Goal: Task Accomplishment & Management: Book appointment/travel/reservation

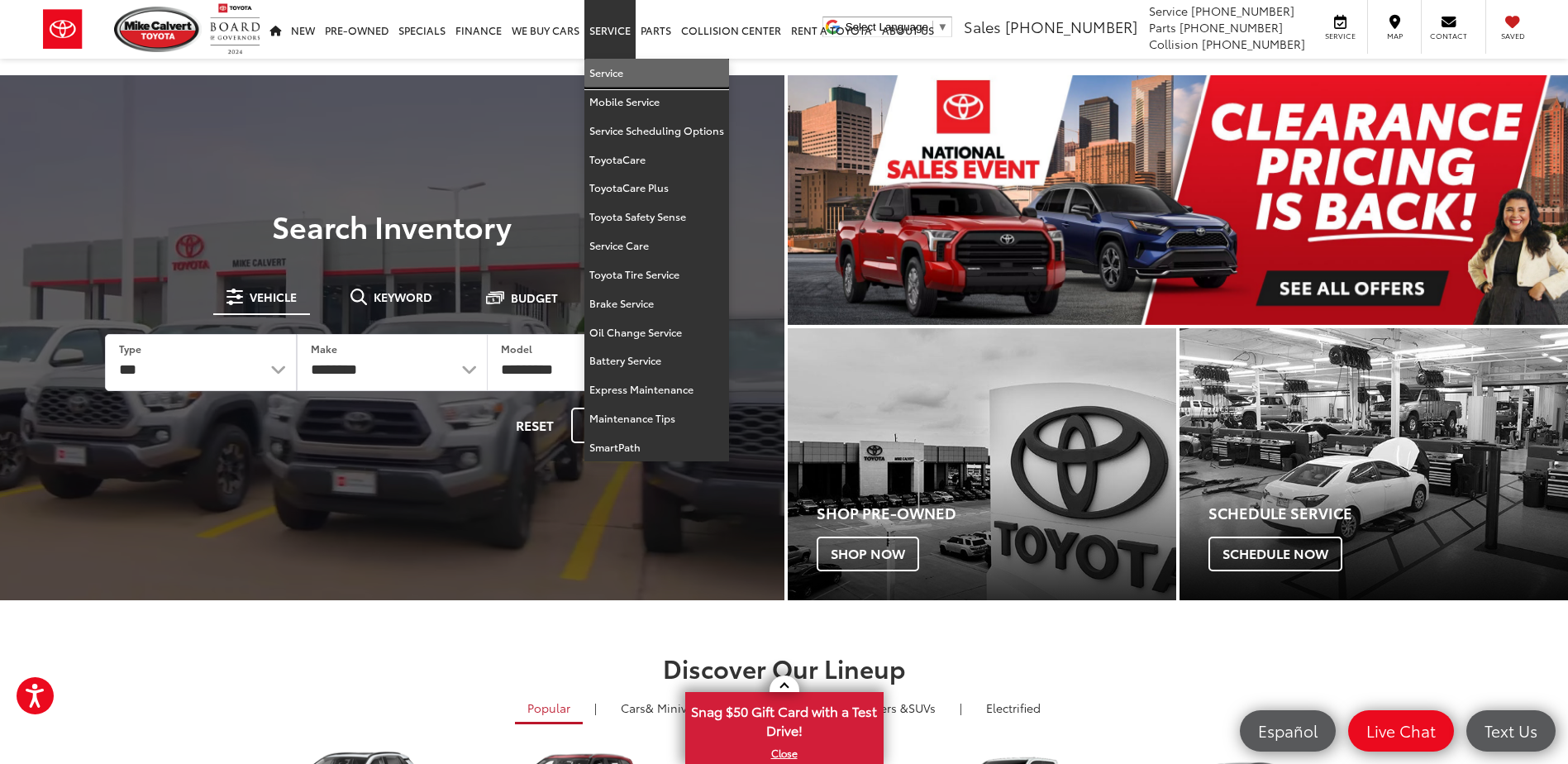
click at [614, 72] on link "Service" at bounding box center [656, 72] width 145 height 29
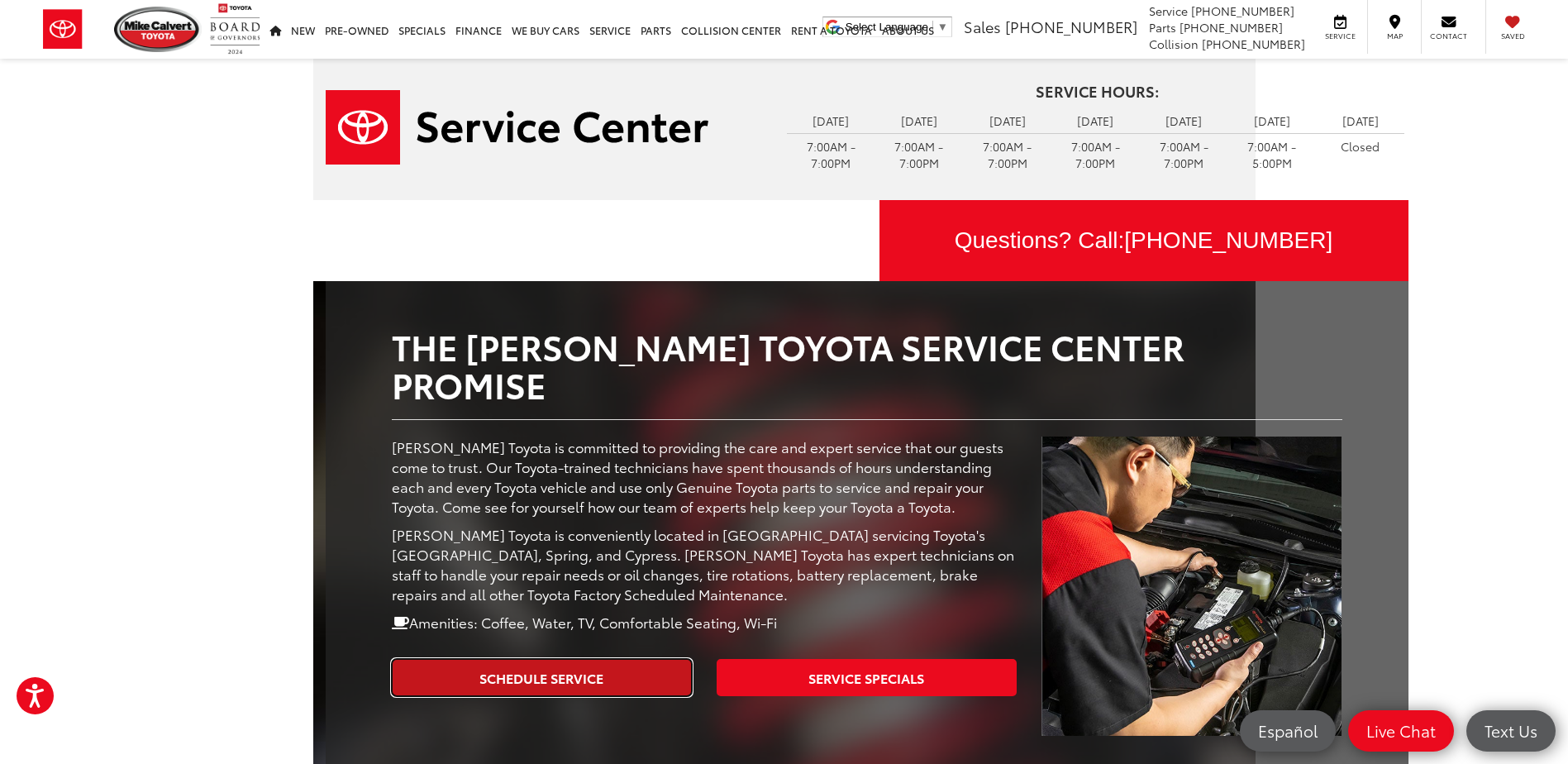
click at [619, 659] on link "Schedule Service" at bounding box center [541, 678] width 300 height 38
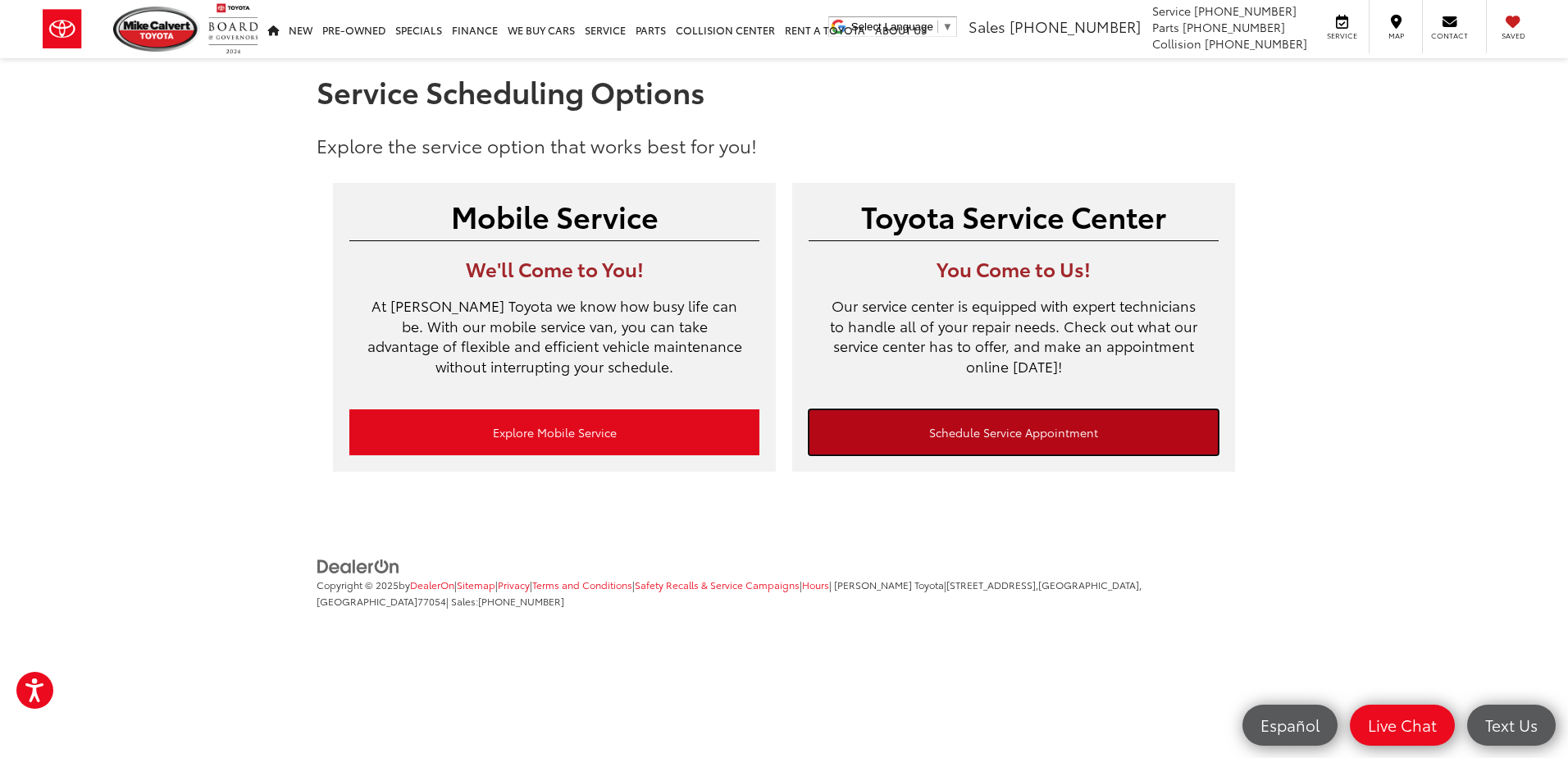
click at [967, 427] on link "Schedule Service Appointment" at bounding box center [1014, 432] width 410 height 46
